Goal: Task Accomplishment & Management: Complete application form

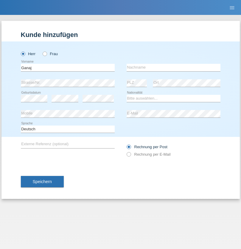
type input "Ganaj"
click at [173, 67] on input "text" at bounding box center [174, 67] width 94 height 7
type input "Fadil"
select select "XK"
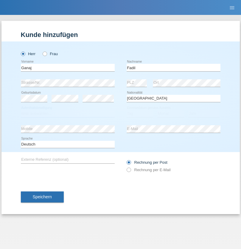
select select "C"
select select "10"
select select "08"
select select "2021"
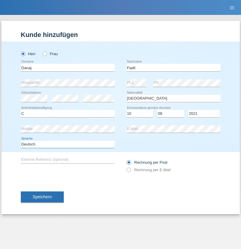
select select "en"
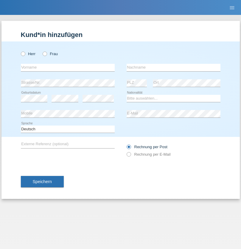
radio input "true"
click at [68, 67] on input "text" at bounding box center [68, 67] width 94 height 7
type input "[PERSON_NAME]"
click at [173, 67] on input "text" at bounding box center [174, 67] width 94 height 7
type input "Muja"
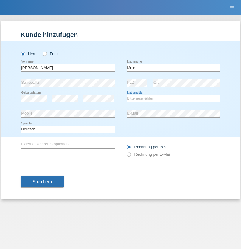
select select "XK"
select select "C"
select select "03"
select select "07"
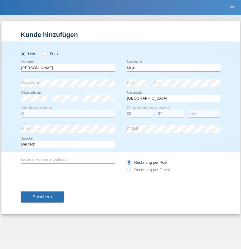
select select "2021"
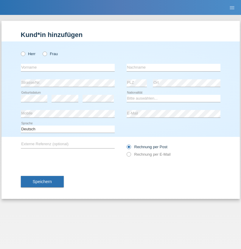
radio input "true"
click at [68, 67] on input "text" at bounding box center [68, 67] width 94 height 7
type input "Thomas"
click at [173, 67] on input "text" at bounding box center [174, 67] width 94 height 7
type input "Berger"
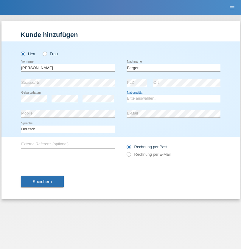
select select "CH"
radio input "true"
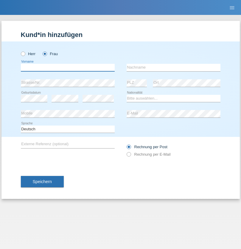
click at [68, 67] on input "text" at bounding box center [68, 67] width 94 height 7
type input "Teixeira da Silva Moço"
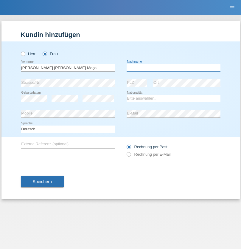
click at [173, 67] on input "text" at bounding box center [174, 67] width 94 height 7
type input "Paula"
select select "PT"
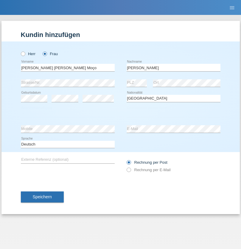
select select "C"
select select "28"
select select "03"
select select "2005"
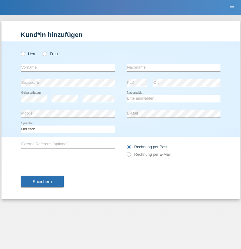
radio input "true"
click at [68, 67] on input "text" at bounding box center [68, 67] width 94 height 7
type input "[PERSON_NAME]"
click at [173, 67] on input "text" at bounding box center [174, 67] width 94 height 7
type input "Flüeli"
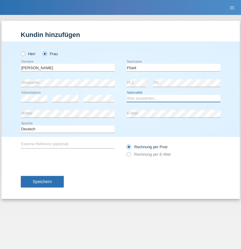
select select "CH"
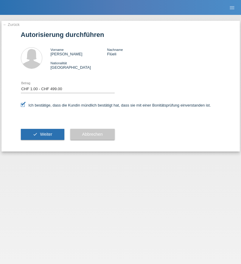
select select "1"
click at [42, 134] on span "Weiter" at bounding box center [46, 134] width 12 height 5
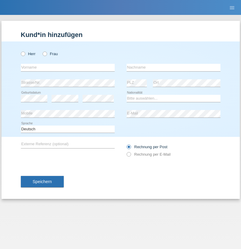
radio input "true"
click at [68, 67] on input "text" at bounding box center [68, 67] width 94 height 7
type input "Semanic"
click at [173, 67] on input "text" at bounding box center [174, 67] width 94 height 7
type input "Haris"
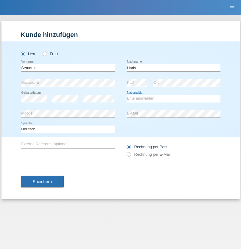
select select "BA"
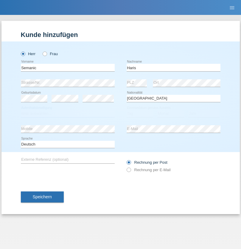
select select "C"
select select "03"
select select "01"
select select "1994"
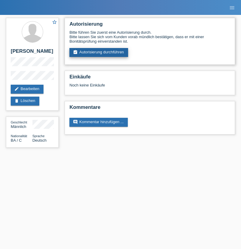
click at [99, 52] on link "assignment_turned_in Autorisierung durchführen" at bounding box center [98, 52] width 59 height 9
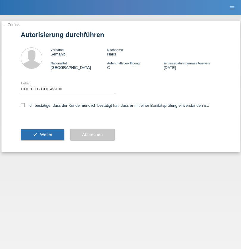
select select "1"
checkbox input "true"
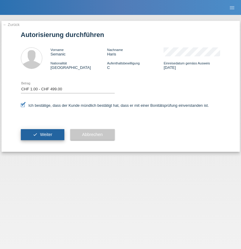
click at [42, 134] on span "Weiter" at bounding box center [46, 134] width 12 height 5
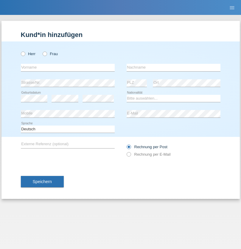
radio input "true"
click at [68, 67] on input "text" at bounding box center [68, 67] width 94 height 7
type input "Teklay"
click at [173, 67] on input "text" at bounding box center [174, 67] width 94 height 7
type input "Fiori"
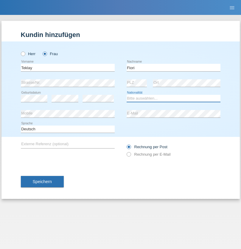
select select "ER"
select select "C"
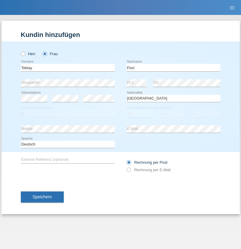
select select "10"
select select "08"
select select "2021"
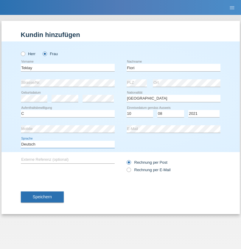
select select "en"
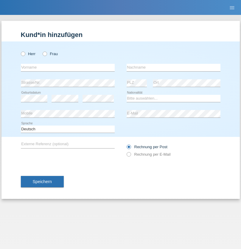
radio input "true"
click at [68, 67] on input "text" at bounding box center [68, 67] width 94 height 7
type input "Sadia"
click at [173, 67] on input "text" at bounding box center [174, 67] width 94 height 7
type input "Nejmaoui"
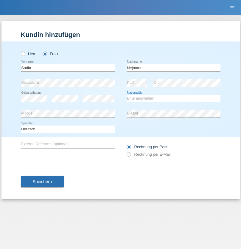
select select "MA"
select select "C"
select select "01"
select select "06"
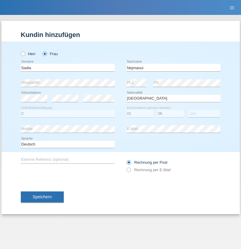
select select "1964"
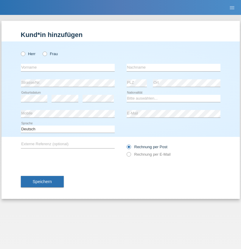
radio input "true"
click at [68, 67] on input "text" at bounding box center [68, 67] width 94 height 7
type input "[PERSON_NAME]"
click at [173, 67] on input "text" at bounding box center [174, 67] width 94 height 7
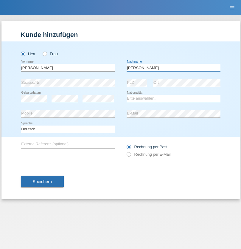
type input "[PERSON_NAME]"
select select "CH"
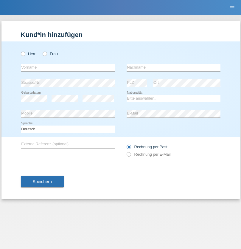
radio input "true"
click at [68, 67] on input "text" at bounding box center [68, 67] width 94 height 7
type input "Thivagaran"
click at [173, 67] on input "text" at bounding box center [174, 67] width 94 height 7
type input "Selvanayagam"
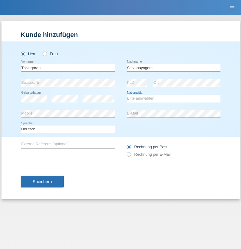
select select "LK"
select select "C"
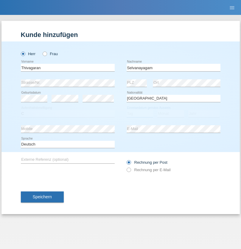
select select "23"
select select "03"
select select "2021"
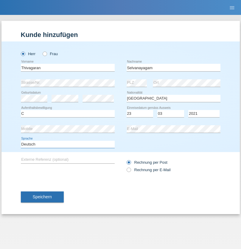
select select "en"
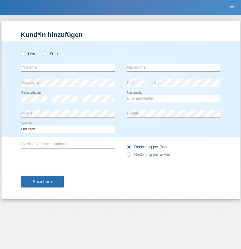
radio input "true"
click at [68, 67] on input "text" at bounding box center [68, 67] width 94 height 7
type input "[PERSON_NAME]"
click at [173, 67] on input "text" at bounding box center [174, 67] width 94 height 7
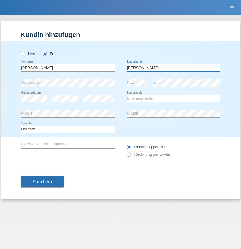
type input "[PERSON_NAME]"
select select "CH"
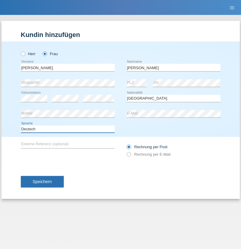
select select "en"
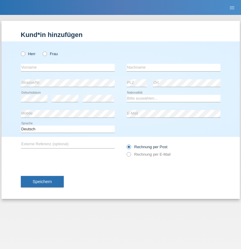
radio input "true"
click at [68, 67] on input "text" at bounding box center [68, 67] width 94 height 7
type input "Tymur"
click at [173, 67] on input "text" at bounding box center [174, 67] width 94 height 7
type input "Hunderchuk"
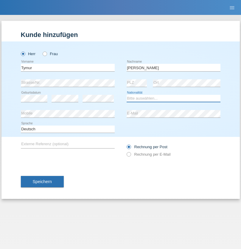
select select "UA"
select select "C"
select select "20"
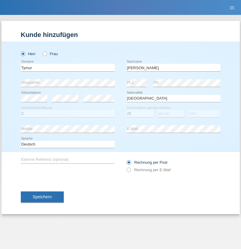
select select "08"
select select "2021"
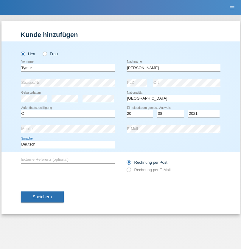
select select "en"
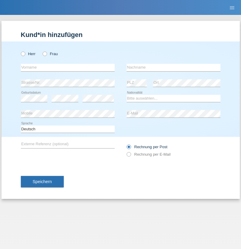
radio input "true"
click at [68, 67] on input "text" at bounding box center [68, 67] width 94 height 7
type input "Tymur"
click at [173, 67] on input "text" at bounding box center [174, 67] width 94 height 7
type input "Hunderchuj"
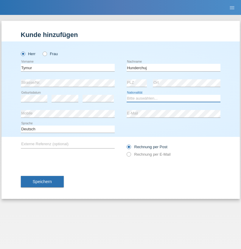
select select "UA"
select select "C"
select select "20"
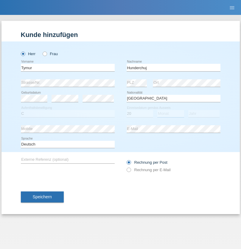
select select "08"
select select "2021"
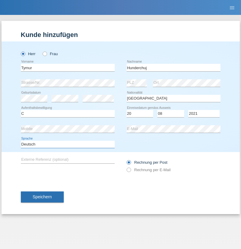
select select "en"
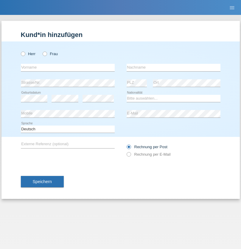
radio input "true"
click at [68, 67] on input "text" at bounding box center [68, 67] width 94 height 7
type input "[PERSON_NAME]"
click at [173, 67] on input "text" at bounding box center [174, 67] width 94 height 7
type input "Tropp"
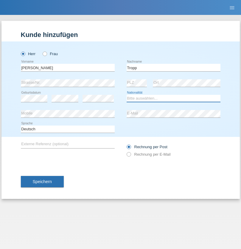
select select "SK"
select select "C"
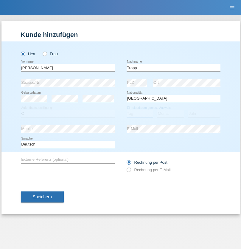
select select "10"
select select "08"
select select "2021"
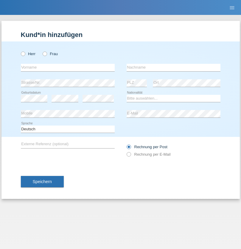
radio input "true"
click at [68, 67] on input "text" at bounding box center [68, 67] width 94 height 7
type input "Dirk"
click at [173, 67] on input "text" at bounding box center [174, 67] width 94 height 7
type input "Ringle"
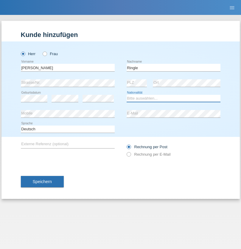
select select "DE"
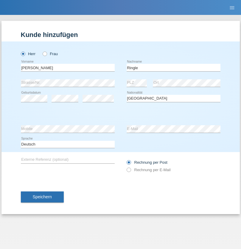
select select "C"
select select "06"
select select "01"
select select "2021"
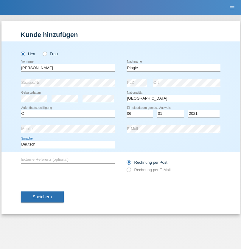
select select "en"
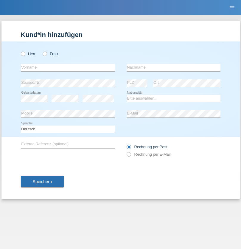
radio input "true"
click at [68, 67] on input "text" at bounding box center [68, 67] width 94 height 7
type input "Junior"
click at [173, 67] on input "text" at bounding box center [174, 67] width 94 height 7
type input "[PERSON_NAME]"
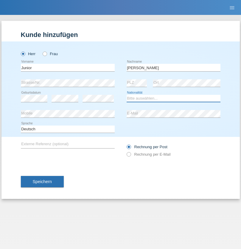
select select "CH"
radio input "true"
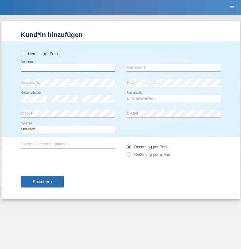
click at [68, 67] on input "text" at bounding box center [68, 67] width 94 height 7
type input "Maria Fernanda"
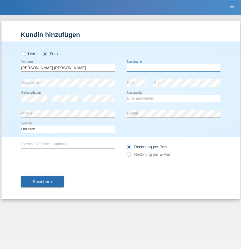
click at [173, 67] on input "text" at bounding box center [174, 67] width 94 height 7
type input "Knusel Campillo"
select select "CH"
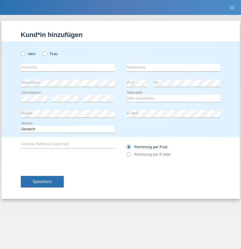
radio input "true"
click at [68, 67] on input "text" at bounding box center [68, 67] width 94 height 7
type input "Beqiri"
click at [173, 67] on input "text" at bounding box center [174, 67] width 94 height 7
type input "Shpresa"
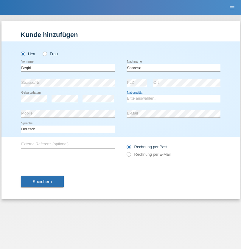
select select "XK"
select select "C"
select select "08"
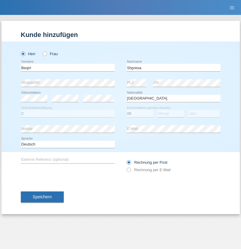
select select "02"
select select "1979"
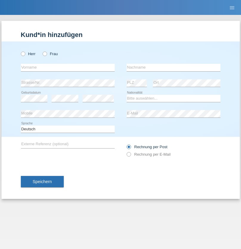
radio input "true"
click at [68, 67] on input "text" at bounding box center [68, 67] width 94 height 7
type input "[PERSON_NAME]"
click at [173, 67] on input "text" at bounding box center [174, 67] width 94 height 7
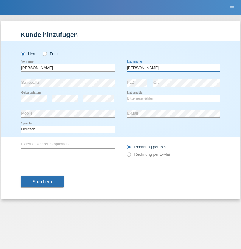
type input "[PERSON_NAME]"
select select "CH"
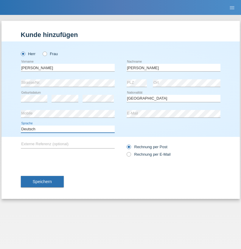
select select "en"
